Goal: Obtain resource: Obtain resource

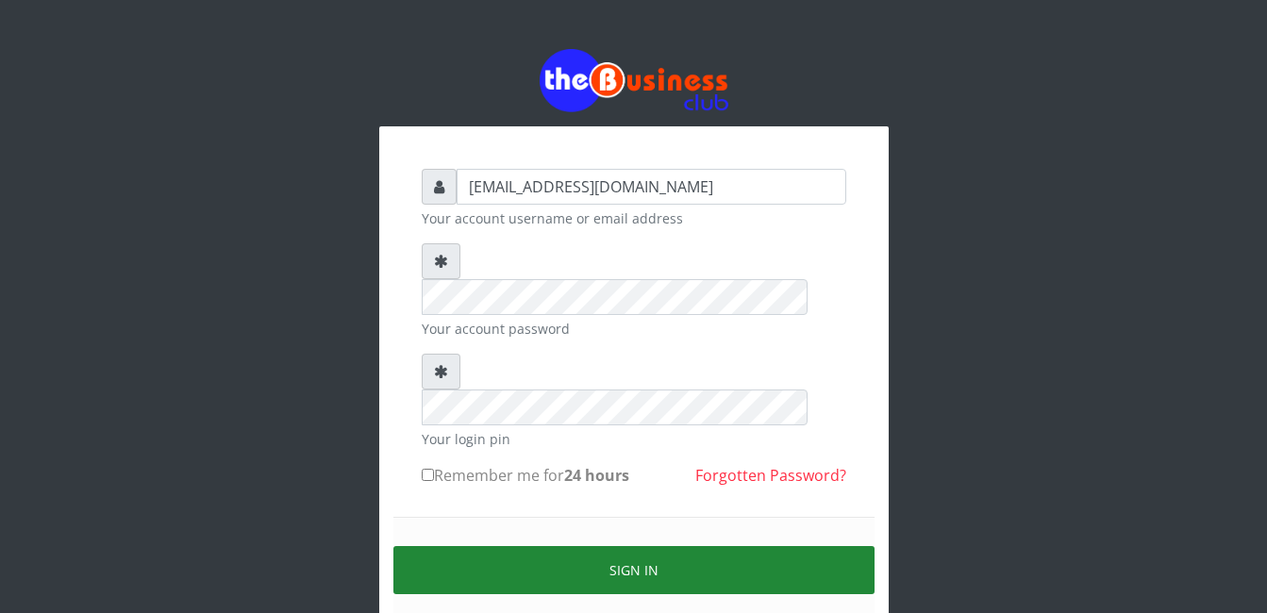
click at [706, 546] on button "Sign in" at bounding box center [633, 570] width 481 height 48
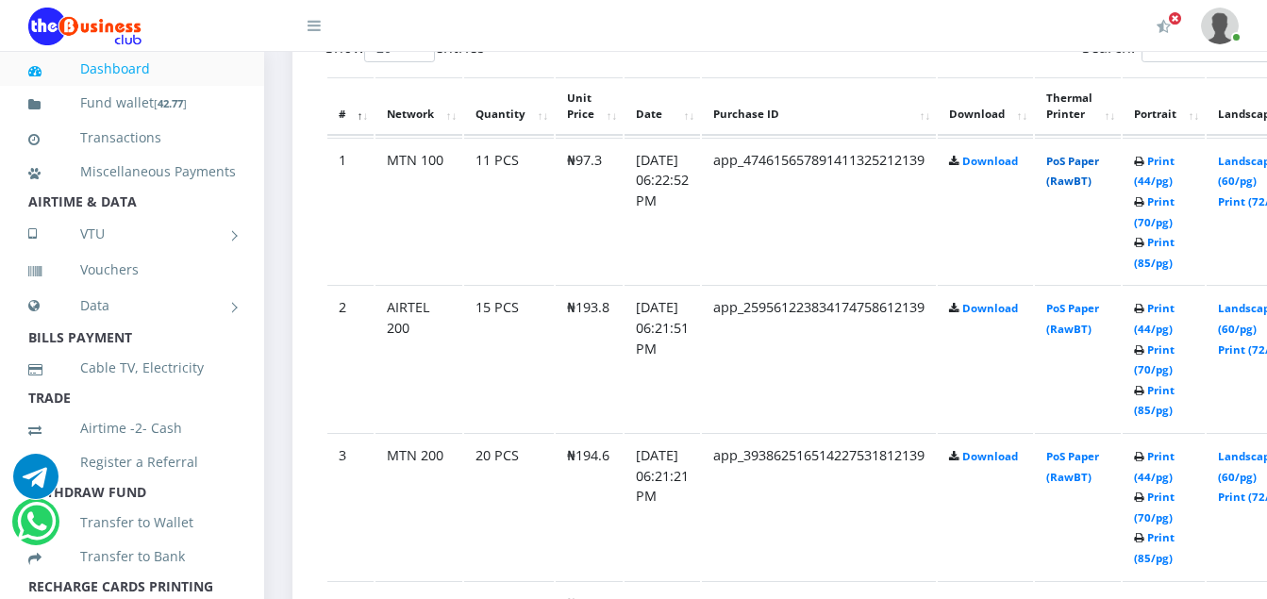
scroll to position [1055, 0]
click at [1175, 170] on link "Print (44/pg)" at bounding box center [1154, 171] width 41 height 35
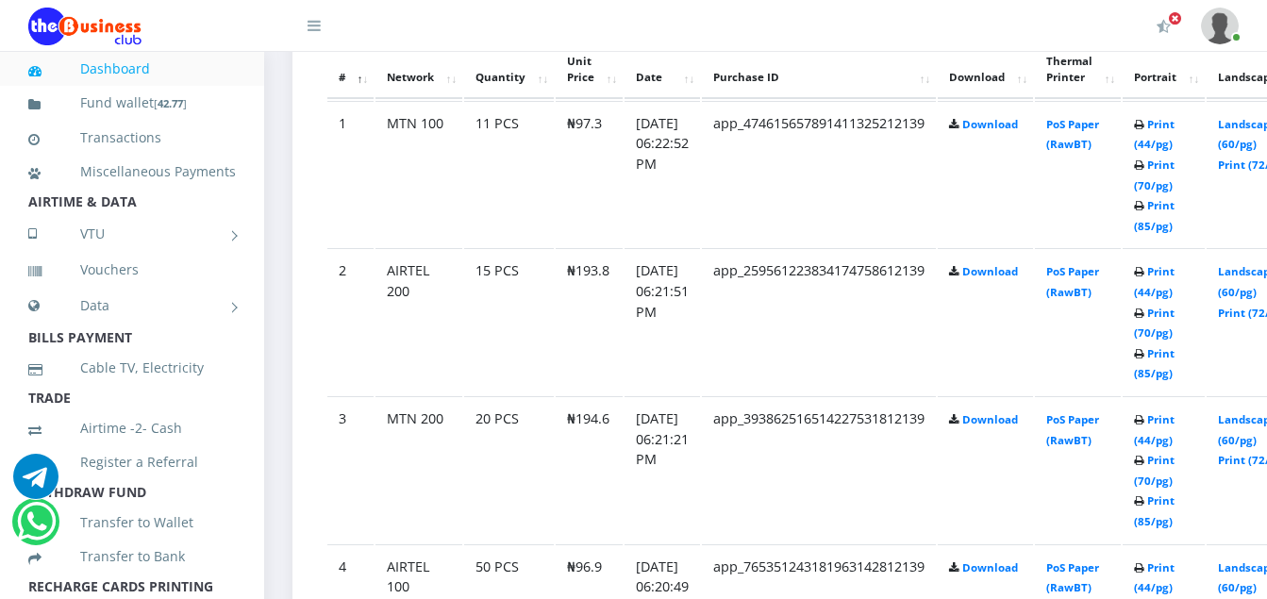
scroll to position [978, 0]
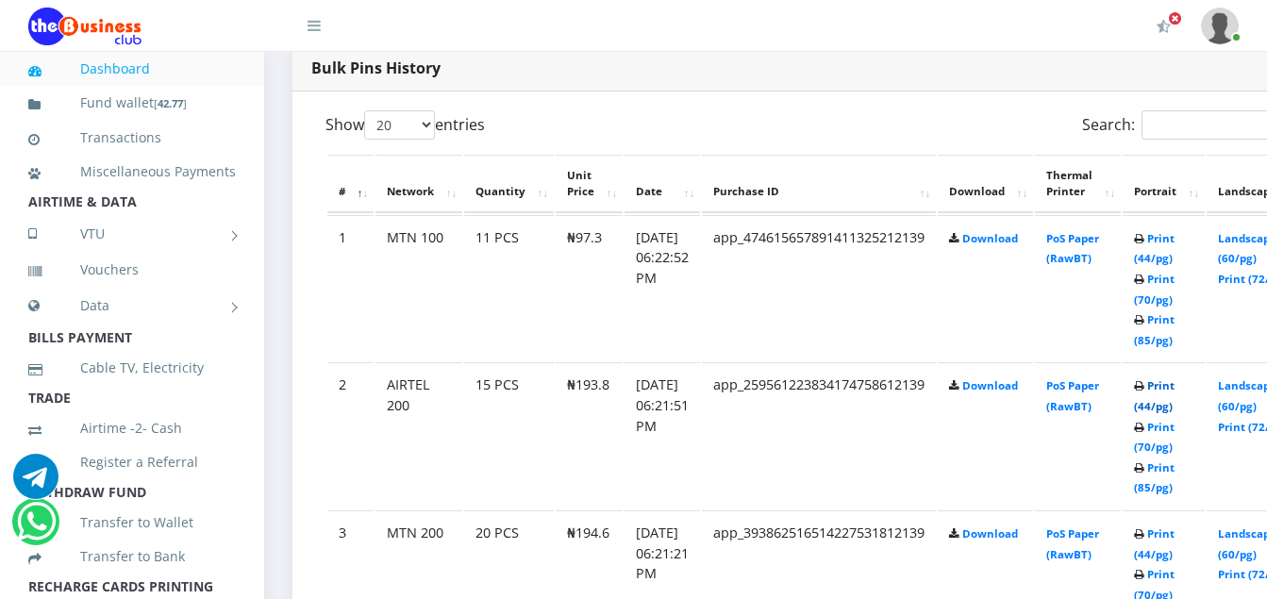
click at [1175, 394] on link "Print (44/pg)" at bounding box center [1154, 395] width 41 height 35
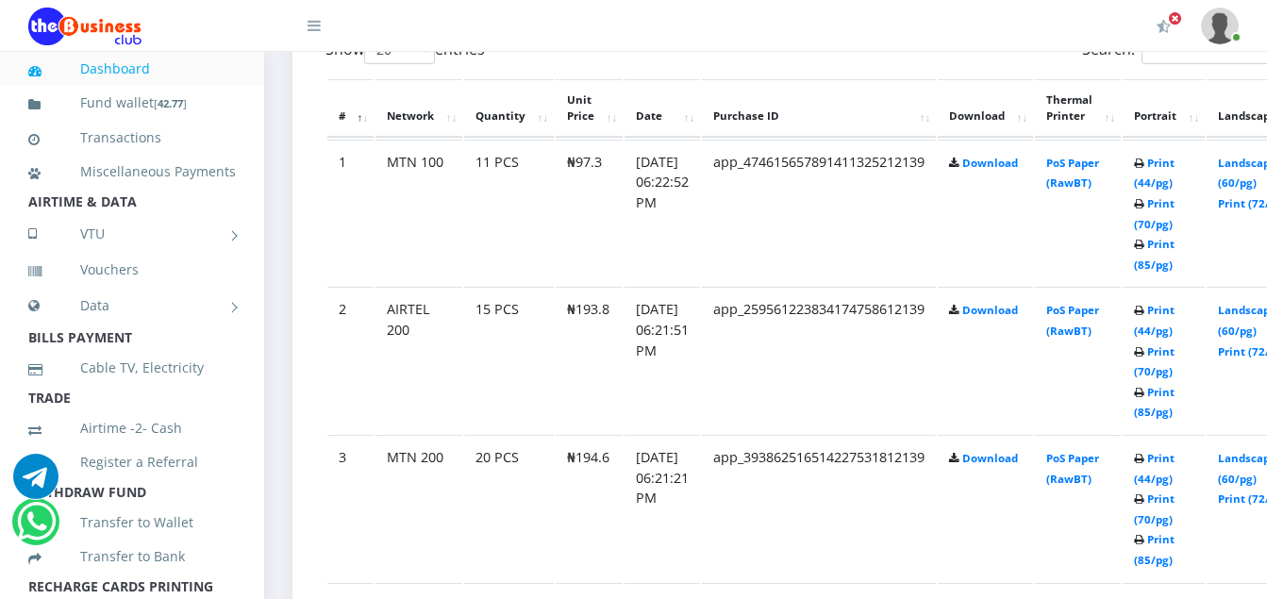
scroll to position [1087, 0]
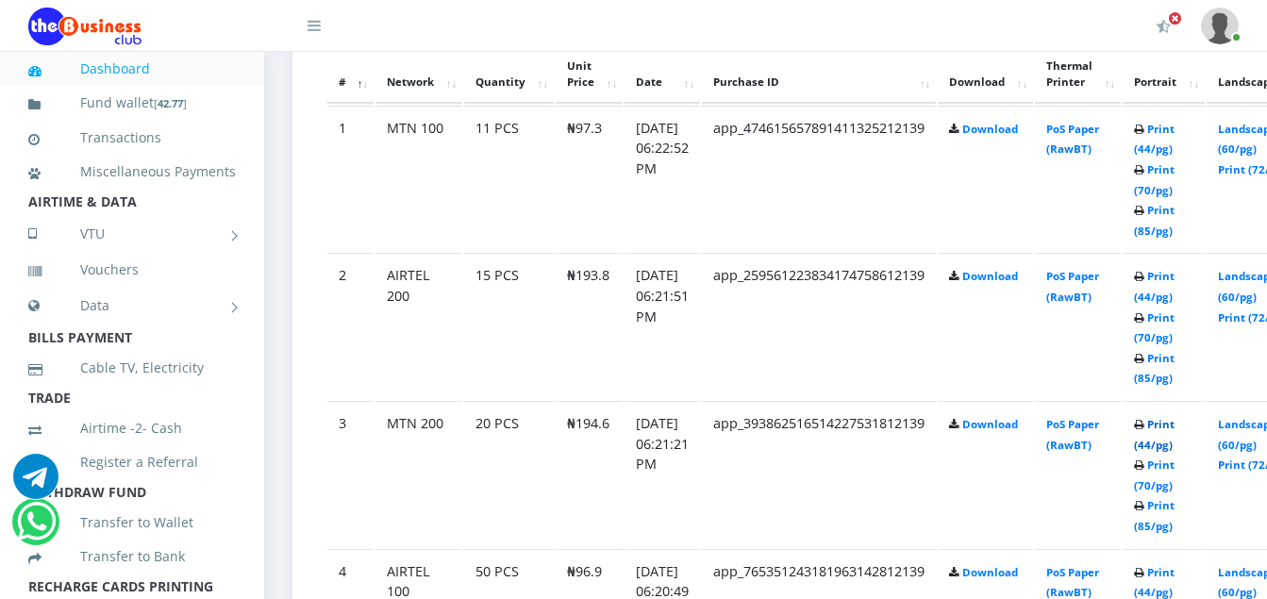
click at [1175, 429] on link "Print (44/pg)" at bounding box center [1154, 434] width 41 height 35
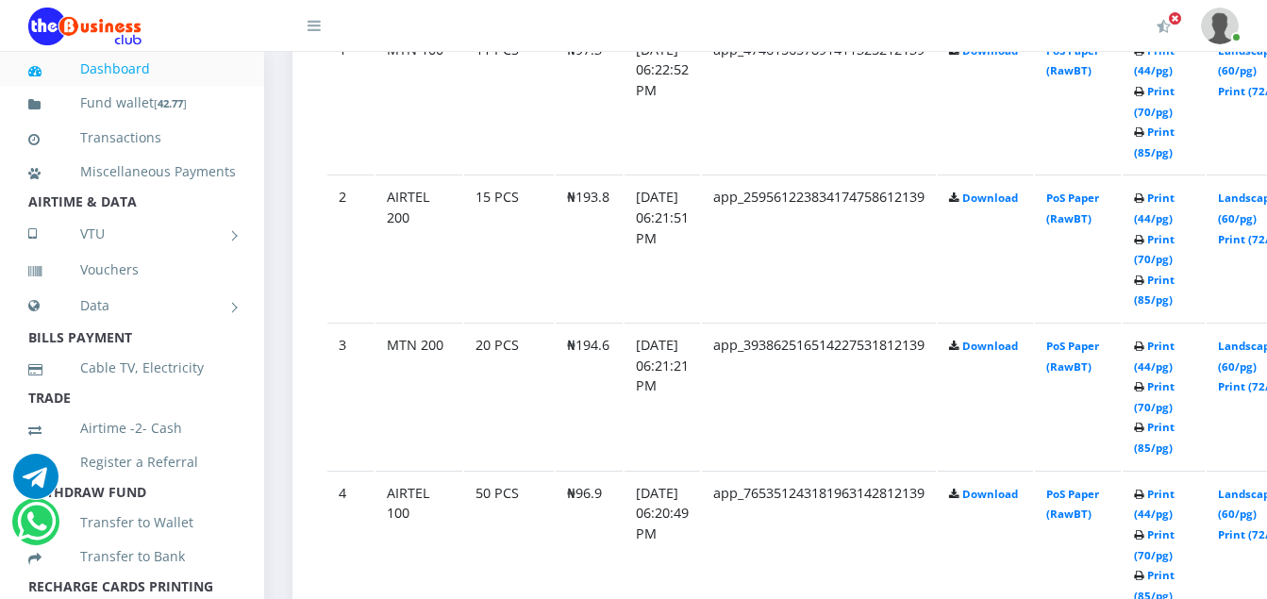
scroll to position [1198, 0]
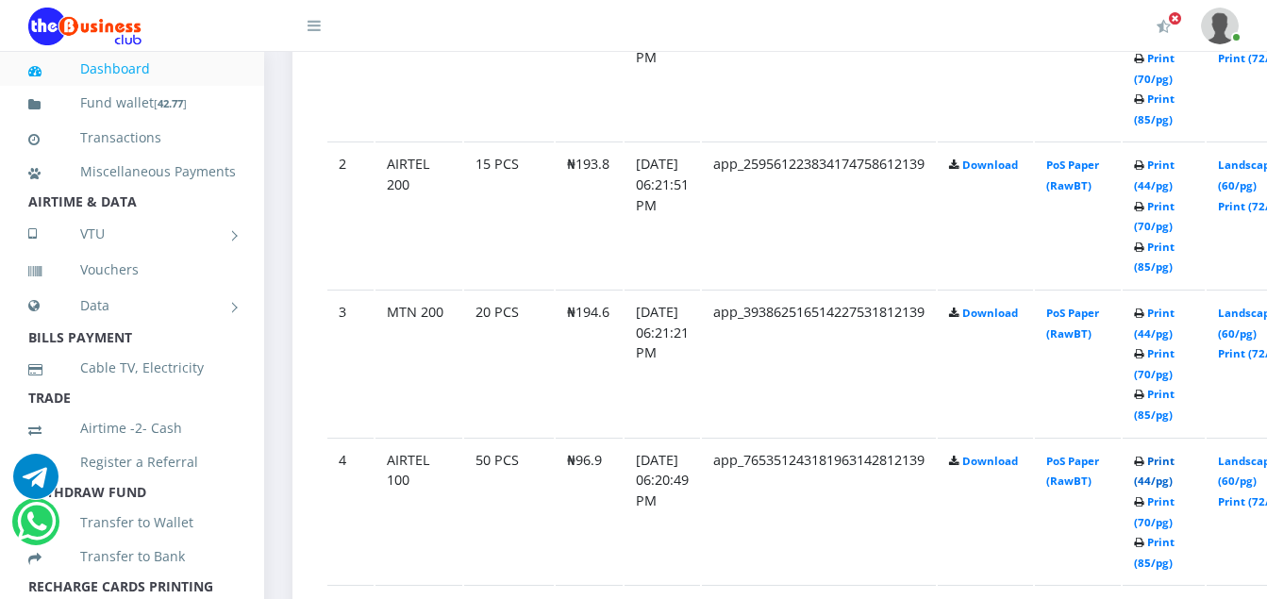
click at [1175, 465] on link "Print (44/pg)" at bounding box center [1154, 471] width 41 height 35
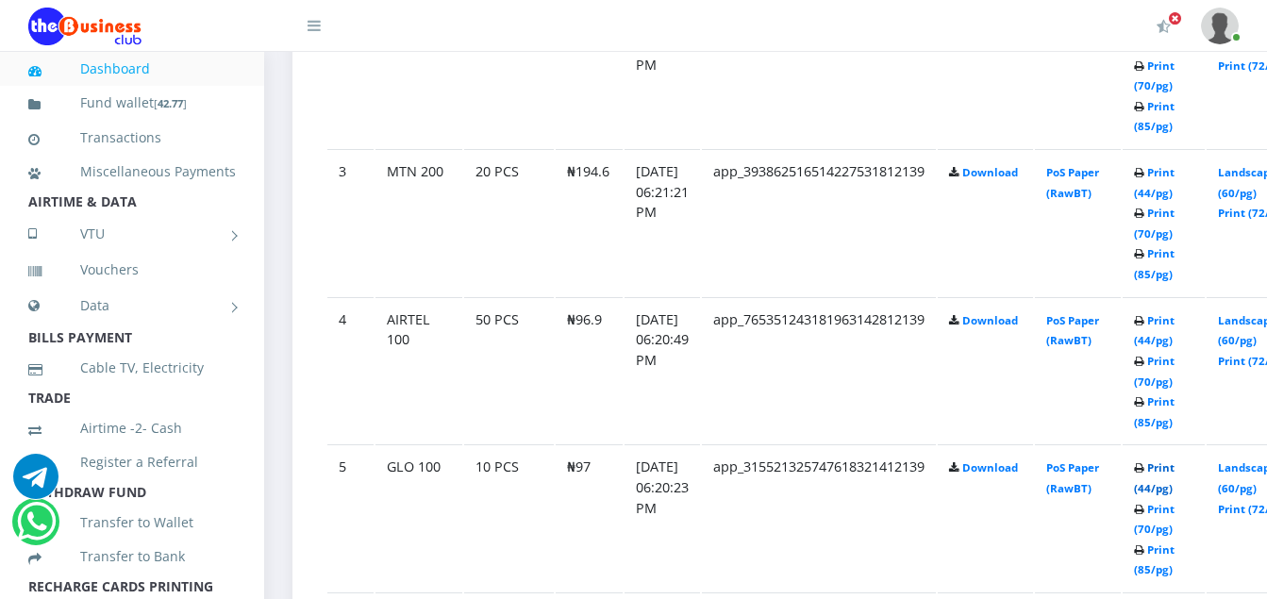
click at [1175, 477] on link "Print (44/pg)" at bounding box center [1154, 477] width 41 height 35
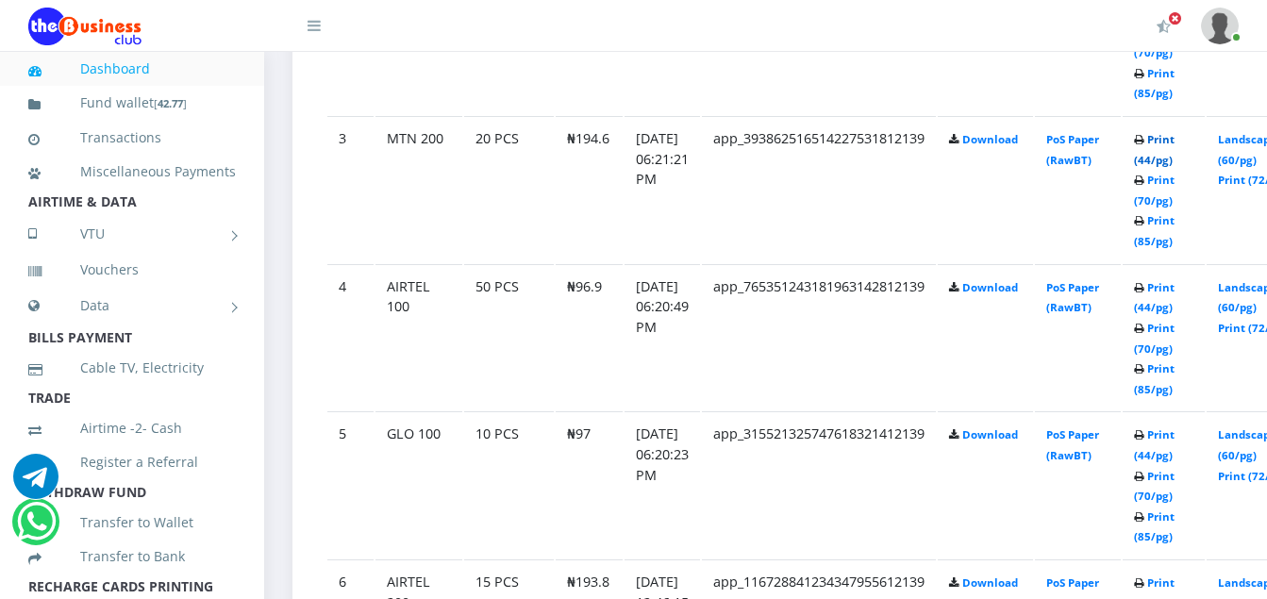
click at [1175, 149] on link "Print (44/pg)" at bounding box center [1154, 149] width 41 height 35
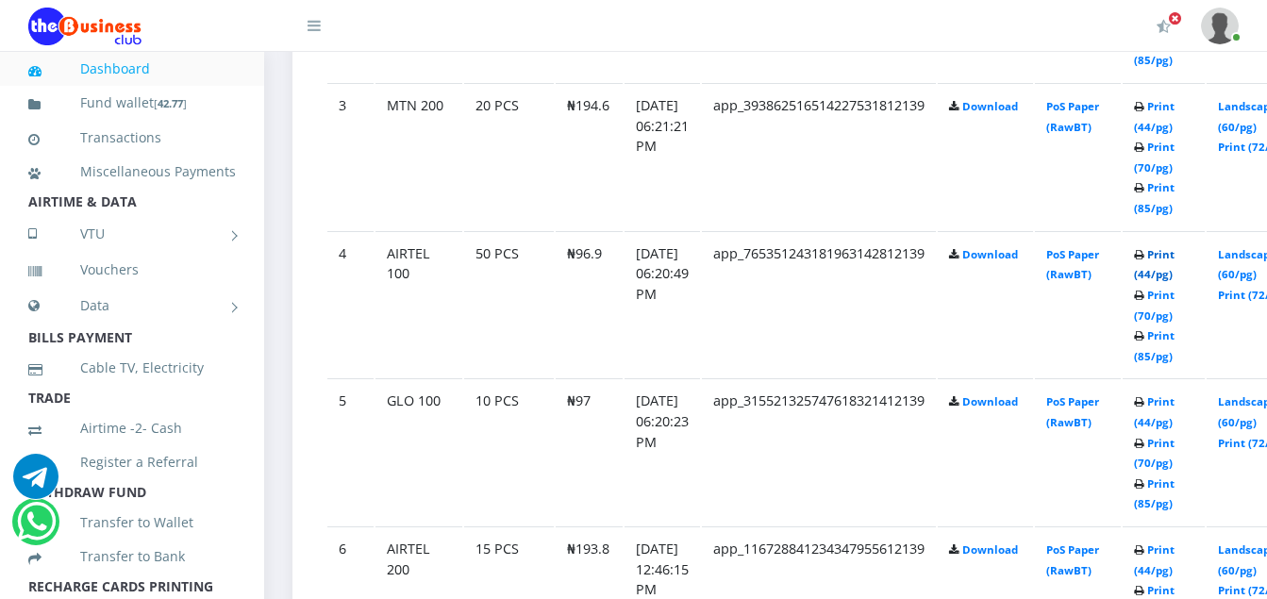
click at [1175, 260] on link "Print (44/pg)" at bounding box center [1154, 264] width 41 height 35
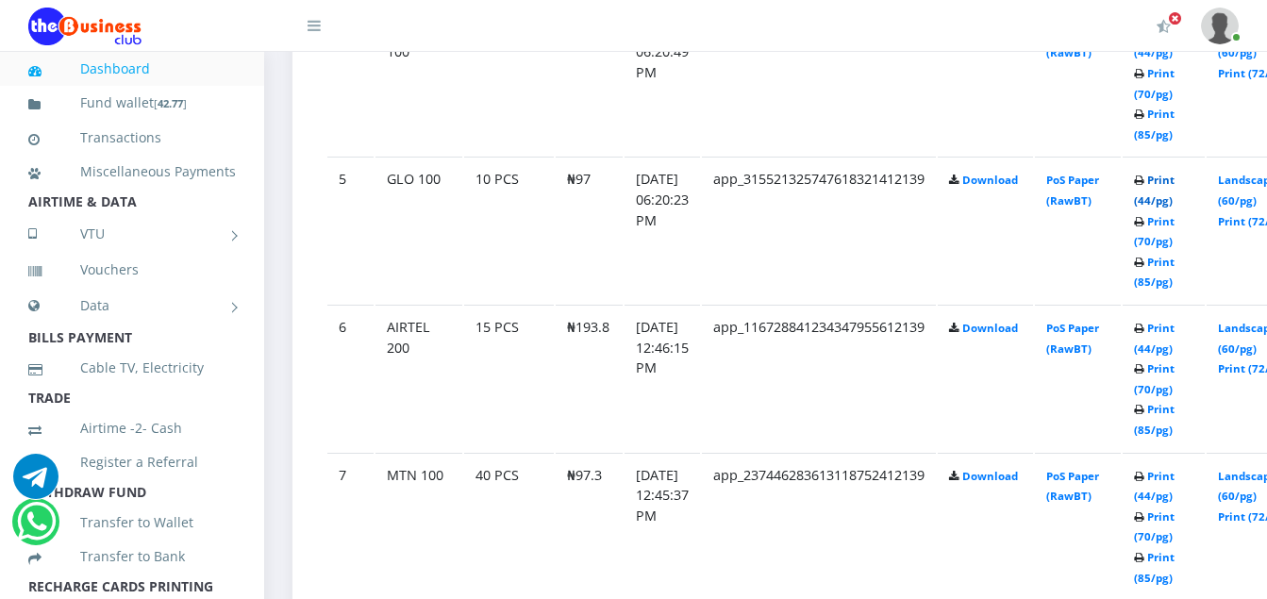
click at [1175, 184] on link "Print (44/pg)" at bounding box center [1154, 190] width 41 height 35
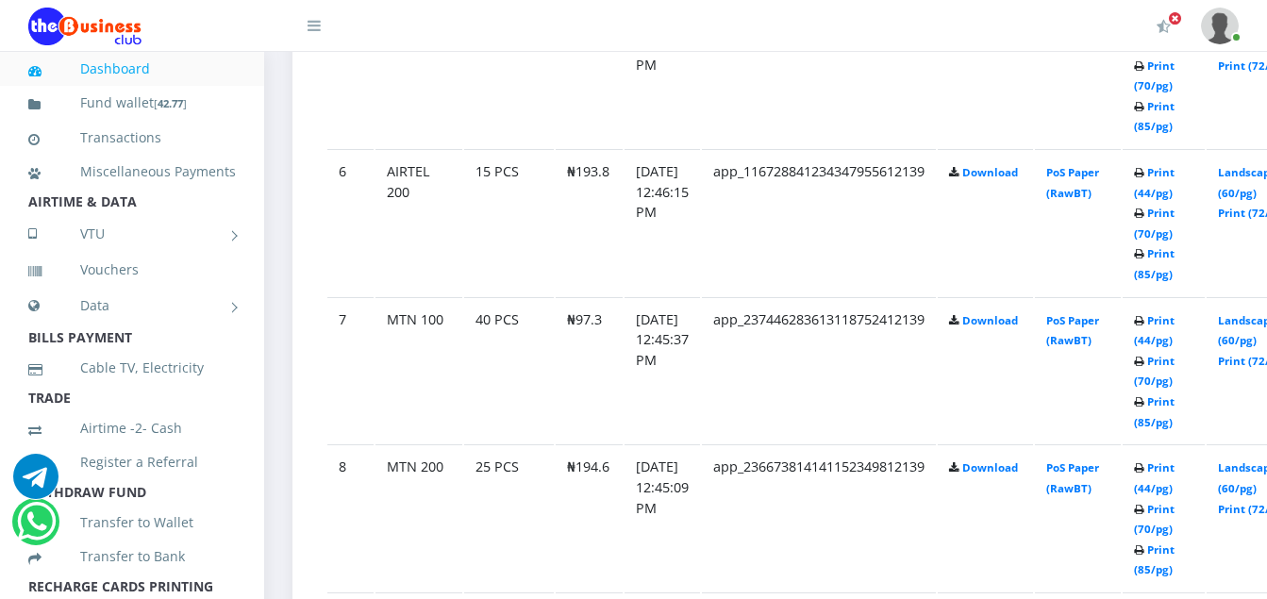
scroll to position [1815, 0]
